Goal: Find specific page/section: Locate a particular part of the current website

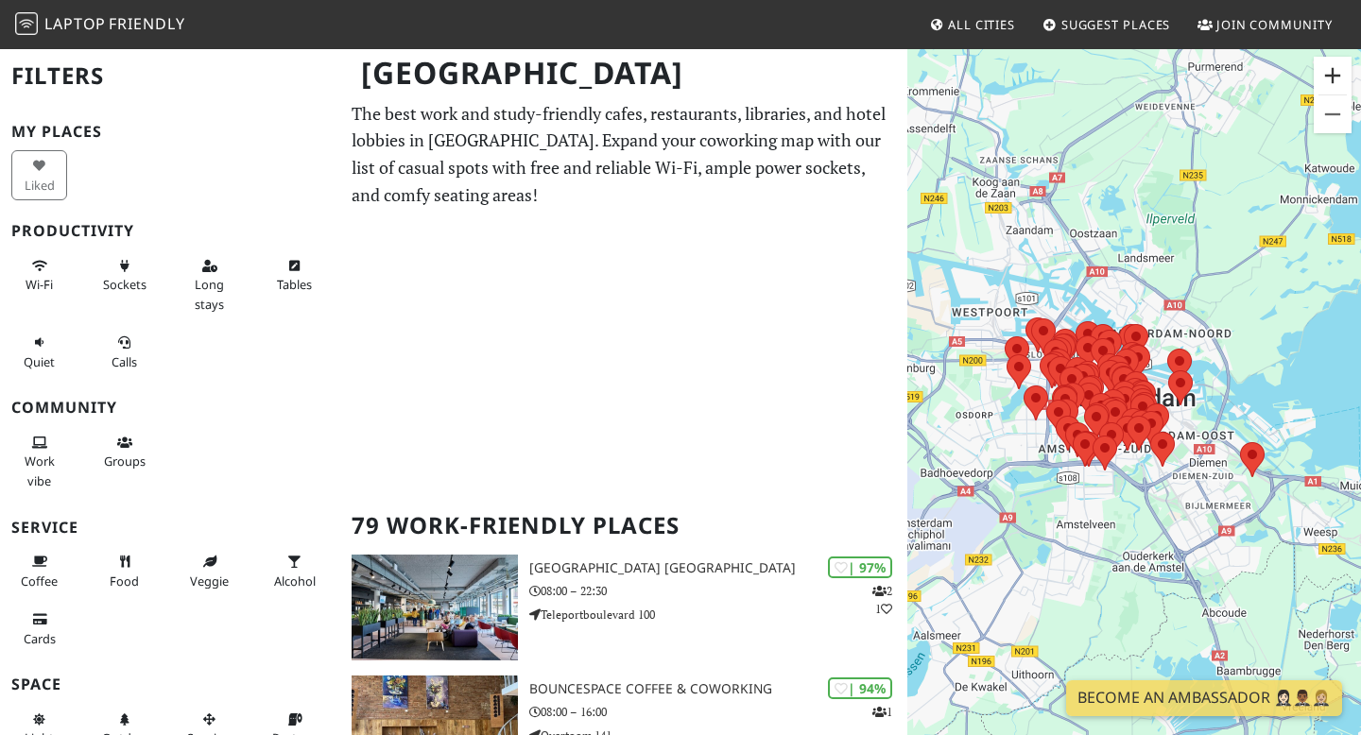
click at [1332, 79] on button "Büyüt" at bounding box center [1333, 76] width 38 height 38
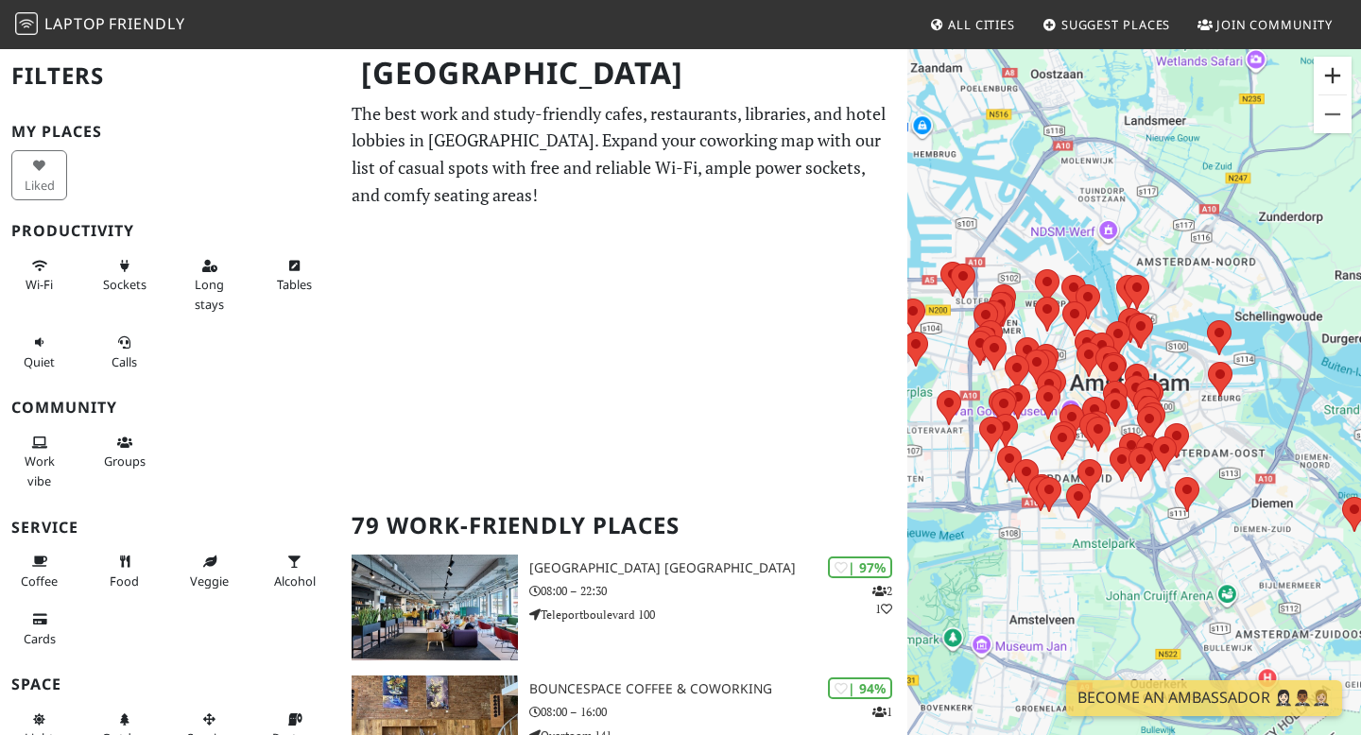
click at [1332, 79] on button "Büyüt" at bounding box center [1333, 76] width 38 height 38
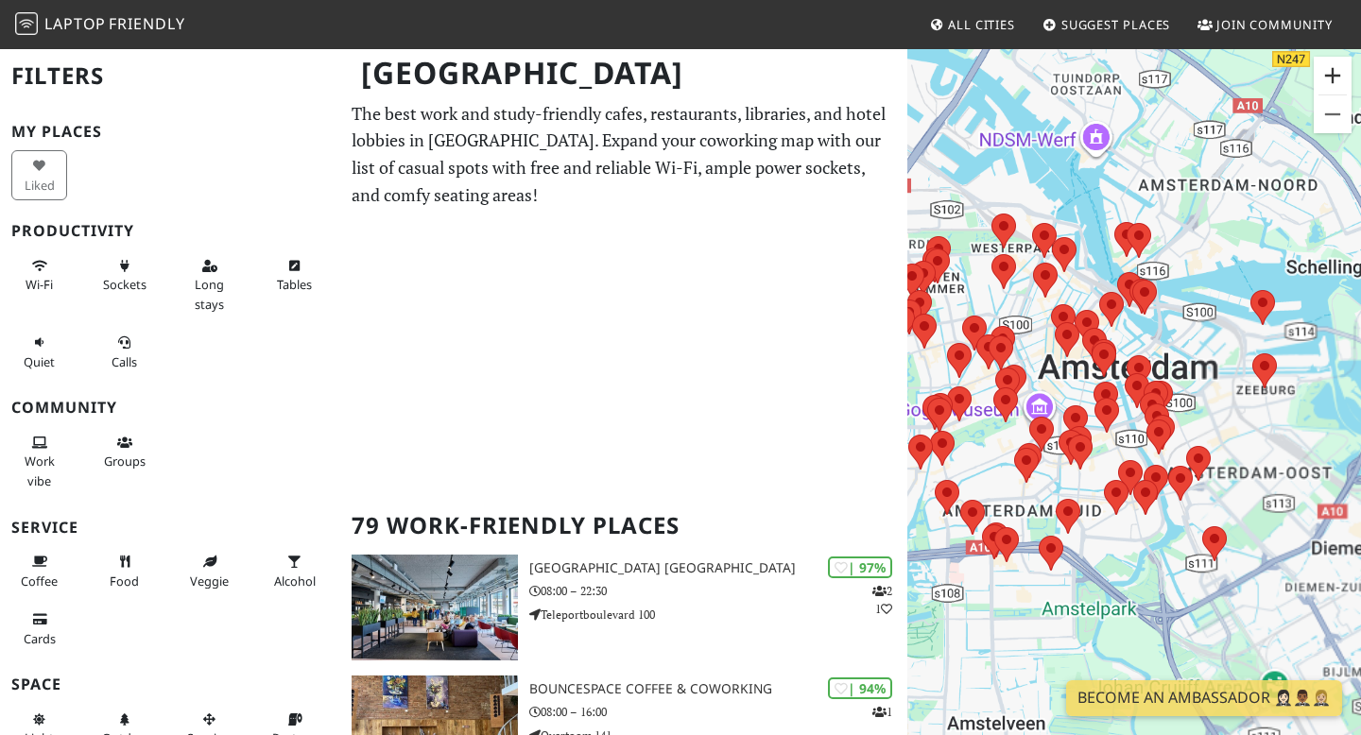
click at [1332, 79] on button "Büyüt" at bounding box center [1333, 76] width 38 height 38
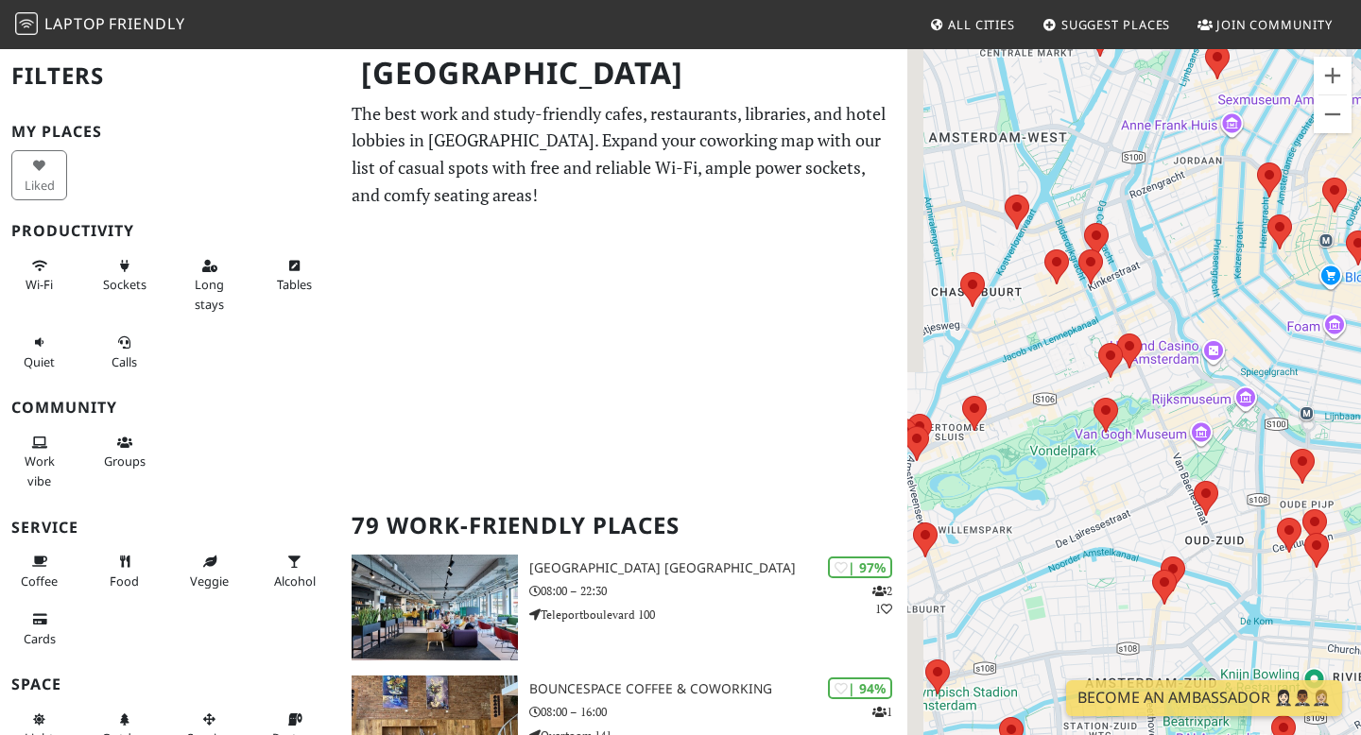
drag, startPoint x: 1023, startPoint y: 281, endPoint x: 1358, endPoint y: 276, distance: 335.6
click at [1359, 277] on div "Gezinmek için ok tuşlarına basın." at bounding box center [1134, 414] width 454 height 735
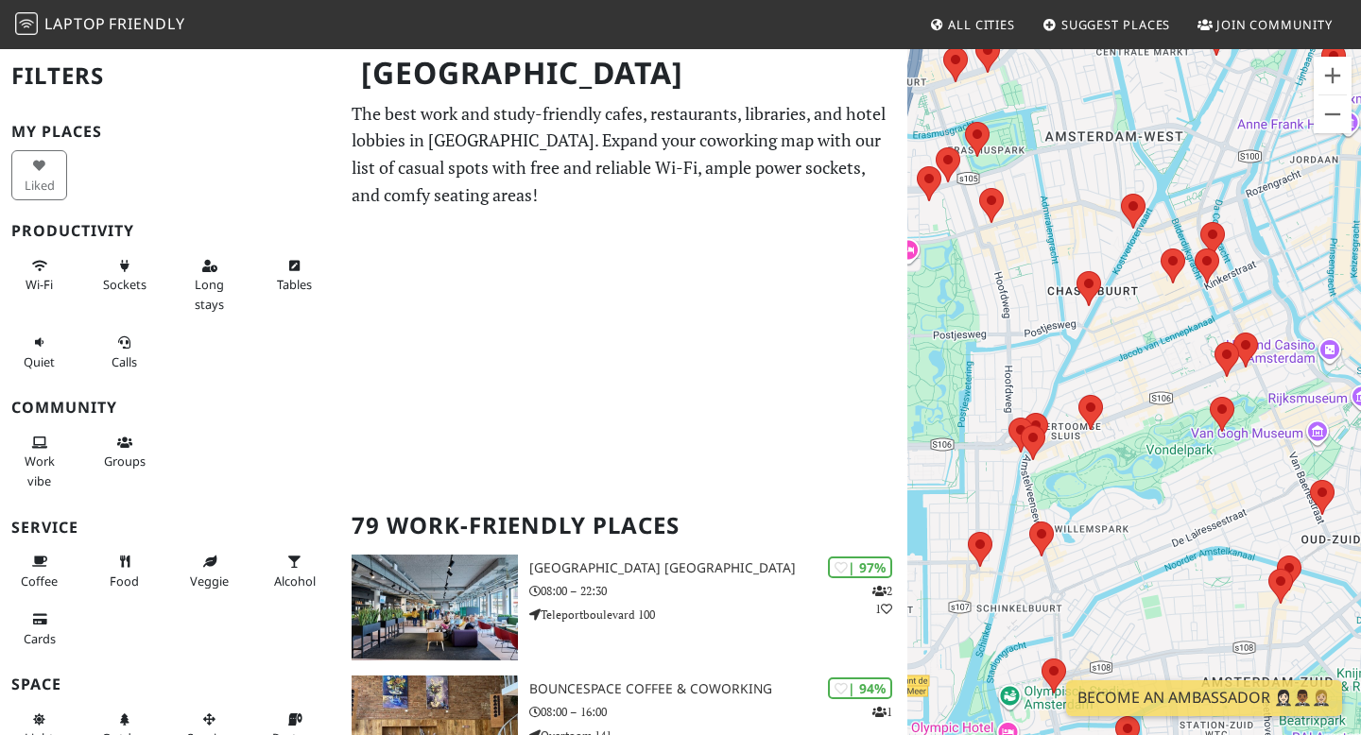
drag, startPoint x: 1149, startPoint y: 358, endPoint x: 1269, endPoint y: 357, distance: 120.0
click at [1270, 357] on div "Gezinmek için ok tuşlarına basın." at bounding box center [1134, 414] width 454 height 735
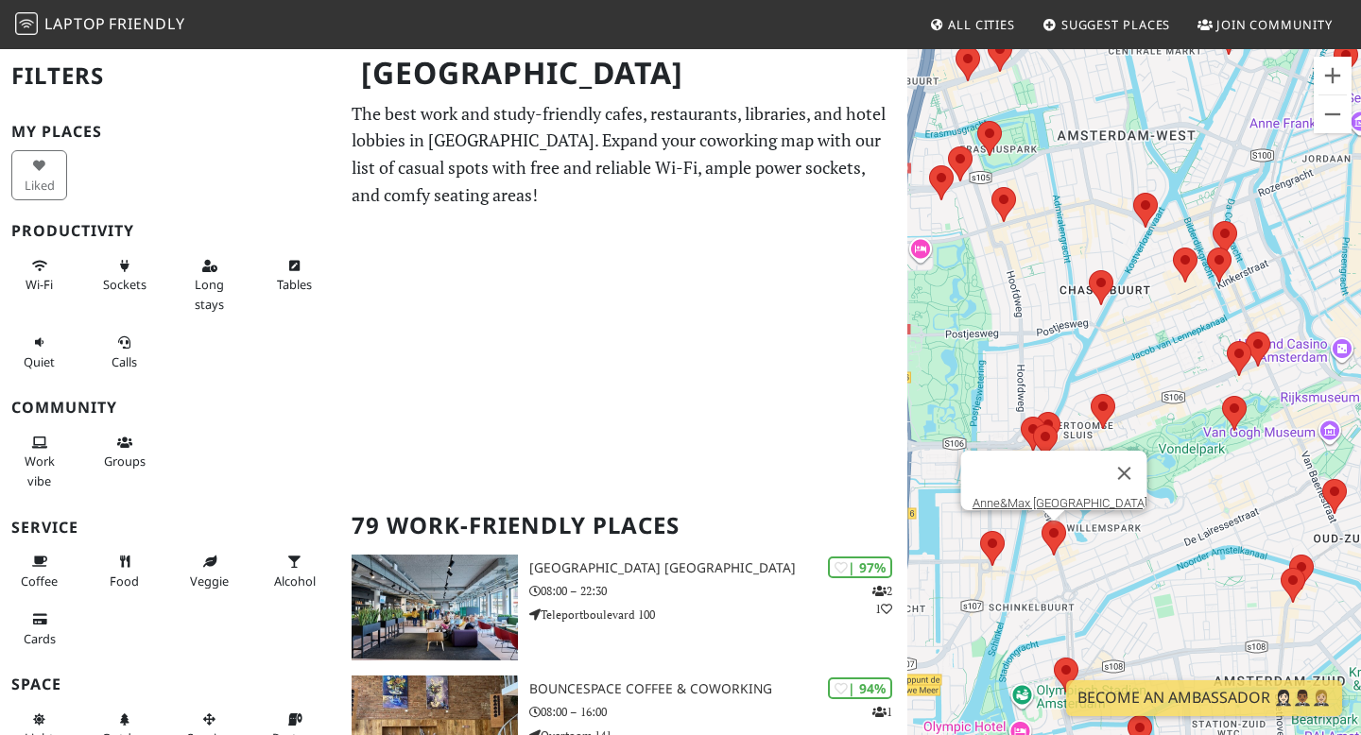
click at [1042, 521] on area at bounding box center [1042, 521] width 0 height 0
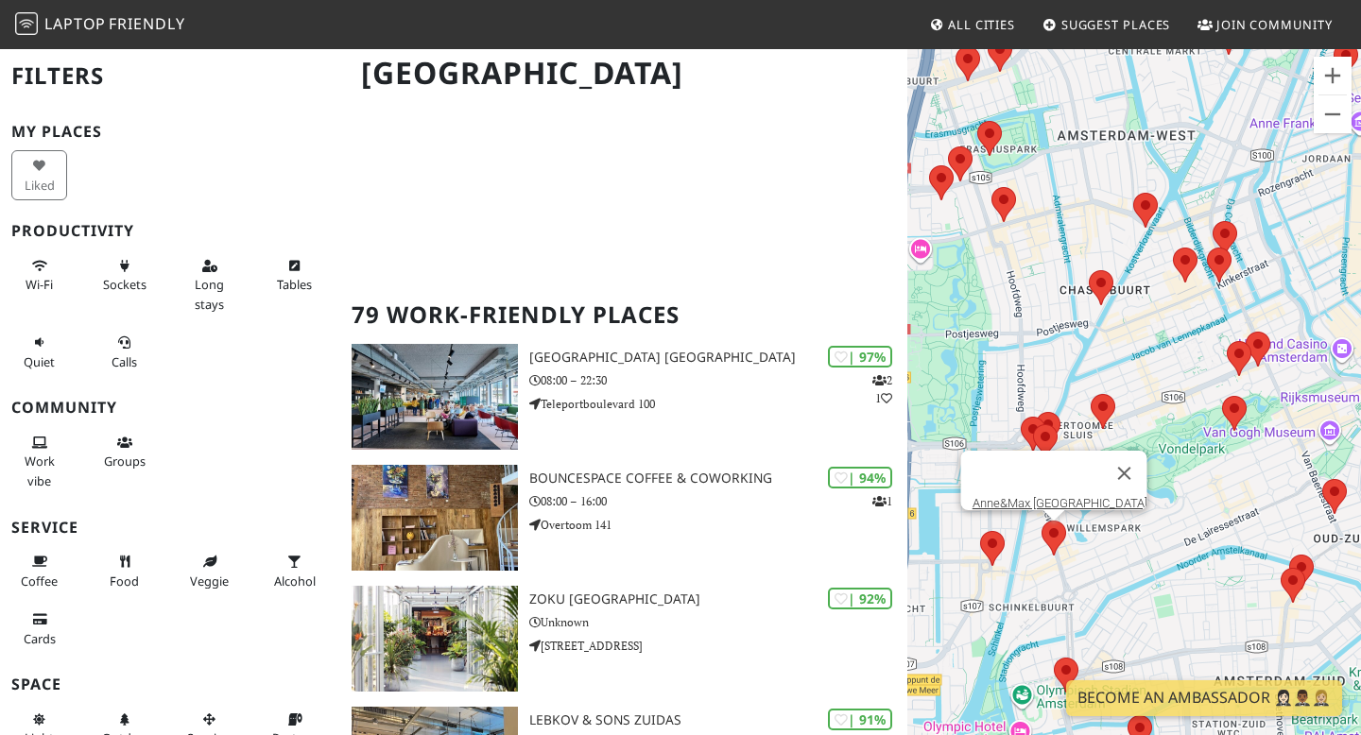
scroll to position [213, 0]
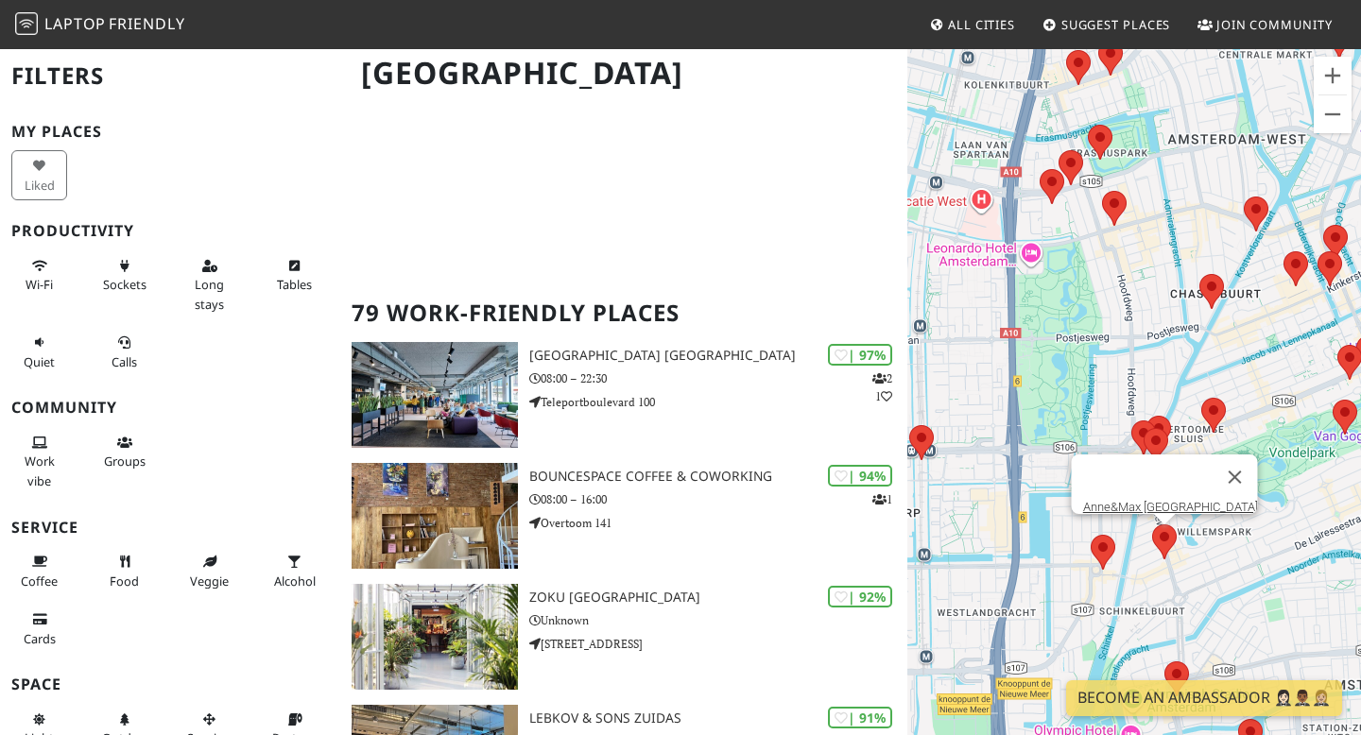
drag, startPoint x: 1037, startPoint y: 331, endPoint x: 1191, endPoint y: 335, distance: 154.1
click at [1191, 335] on div "Gezinmek için ok tuşlarına basın. Anne&Max [GEOGRAPHIC_DATA]" at bounding box center [1134, 414] width 454 height 735
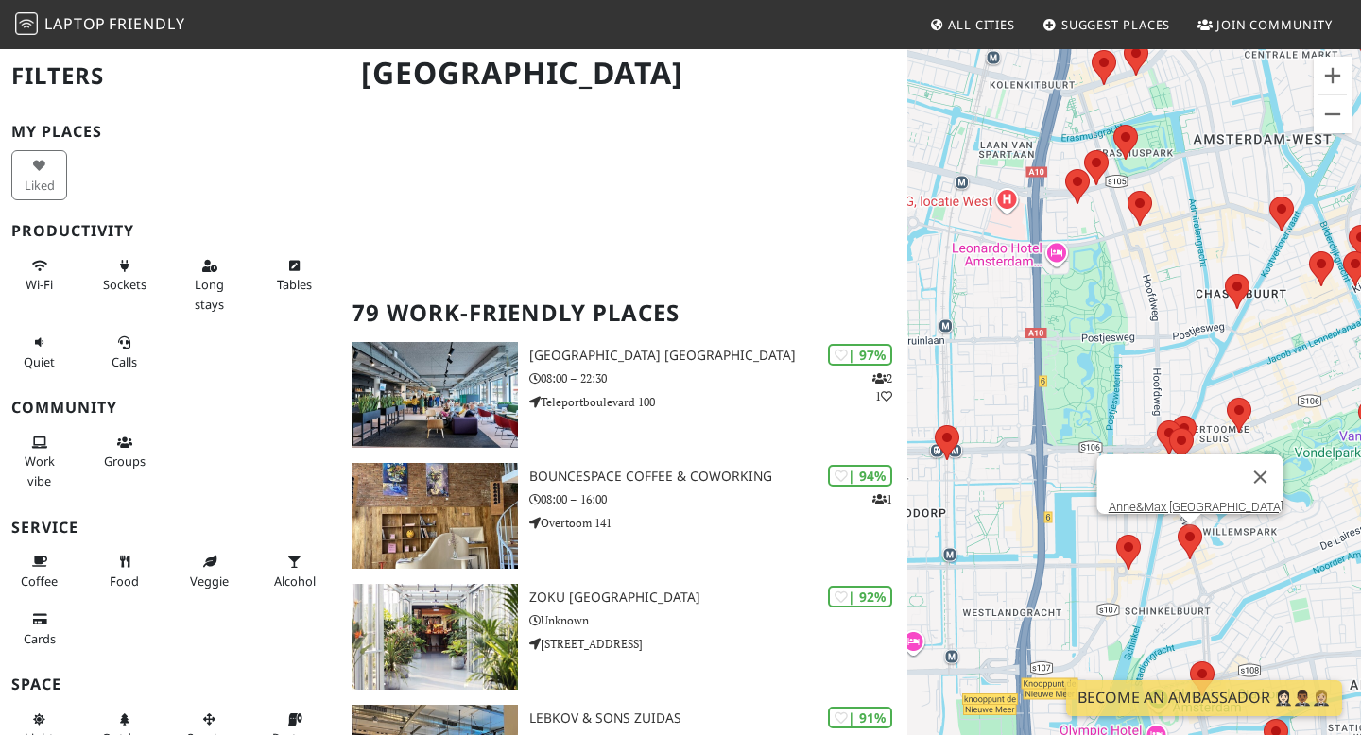
drag, startPoint x: 1265, startPoint y: 390, endPoint x: 1106, endPoint y: 380, distance: 159.1
click at [1106, 380] on div "Gezinmek için ok tuşlarına basın. Anne&Max [GEOGRAPHIC_DATA]" at bounding box center [1134, 414] width 454 height 735
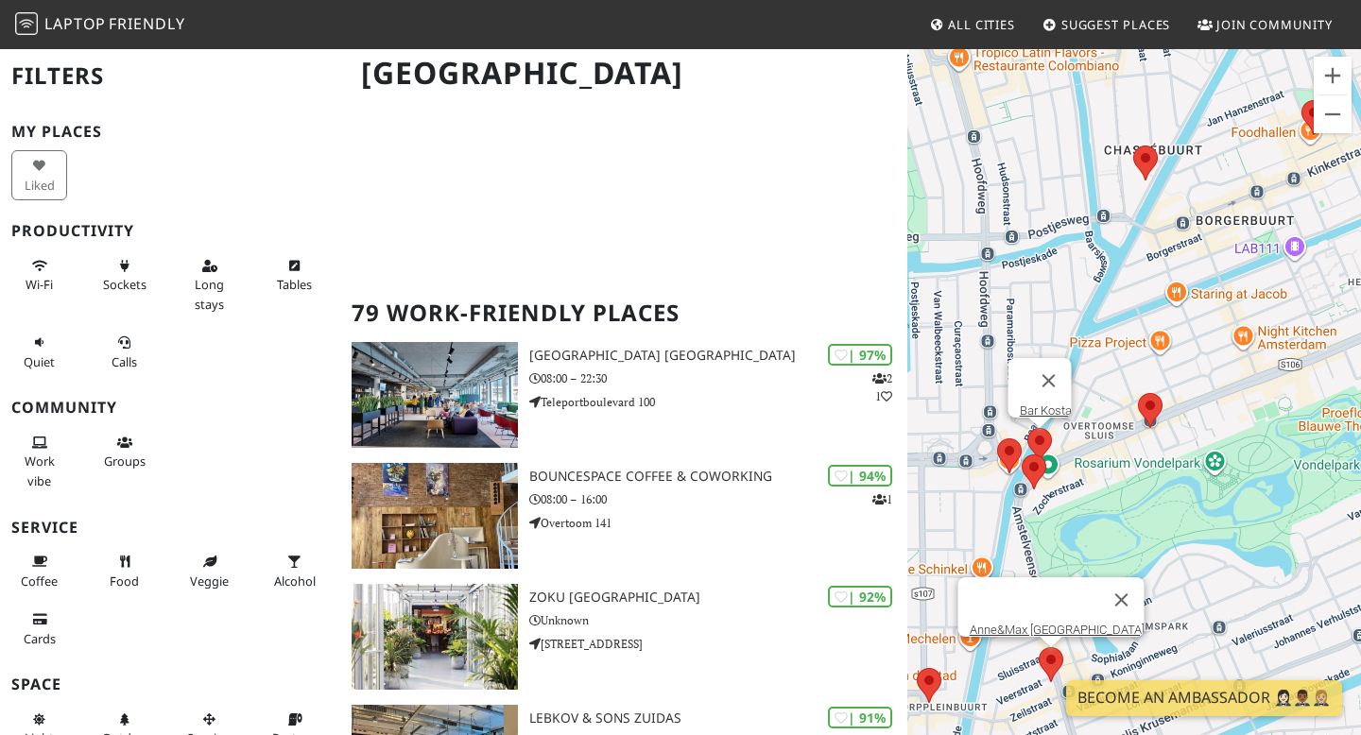
click at [1027, 428] on area at bounding box center [1027, 428] width 0 height 0
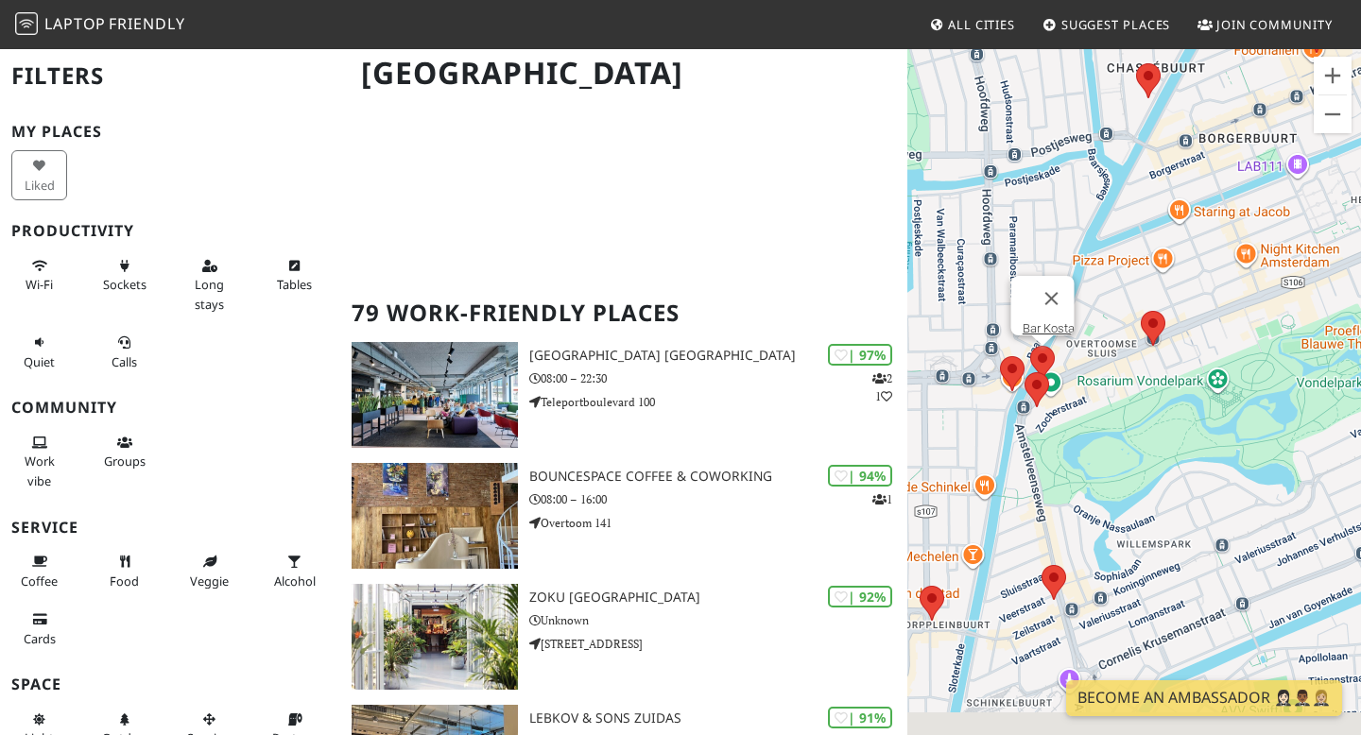
drag, startPoint x: 1119, startPoint y: 412, endPoint x: 1124, endPoint y: 316, distance: 96.5
click at [1124, 316] on div "Gezinmek için ok tuşlarına basın. Bar Kosta" at bounding box center [1134, 414] width 454 height 735
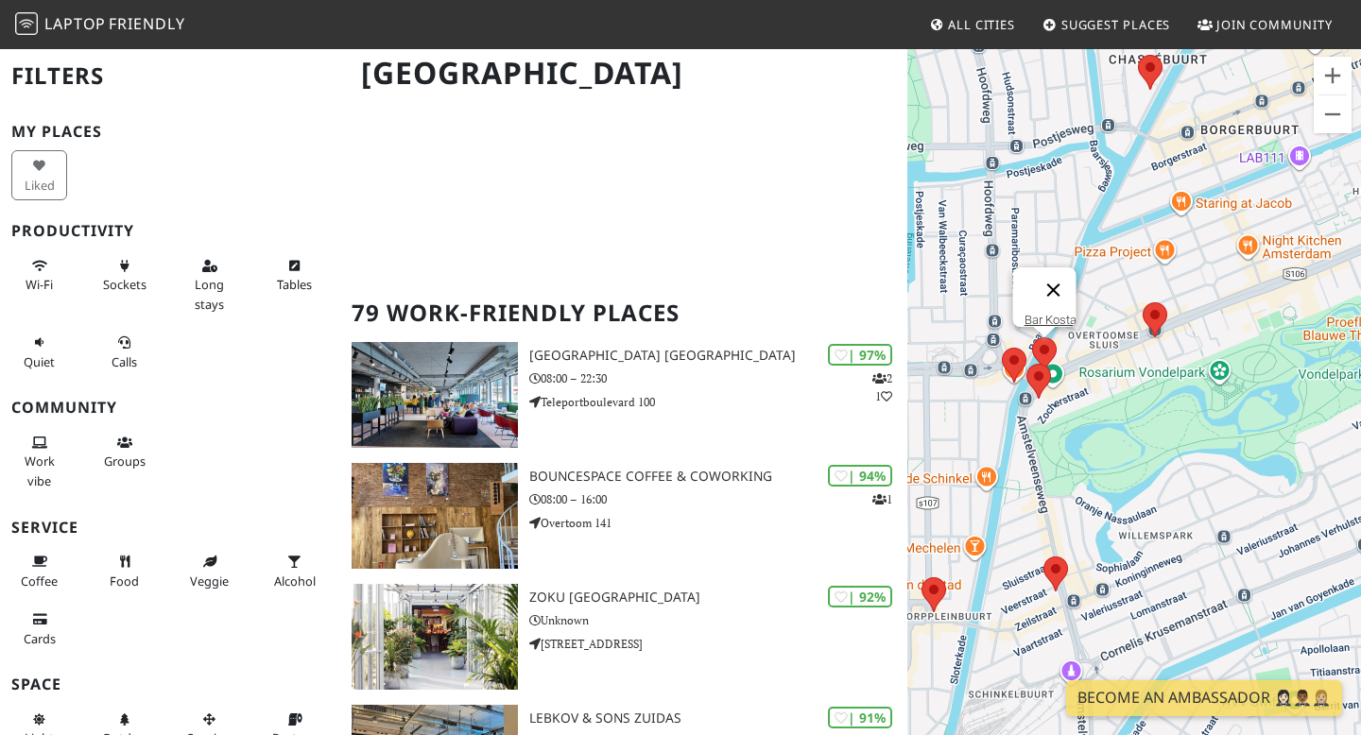
click at [1060, 273] on button "Kapat" at bounding box center [1053, 289] width 45 height 45
